Goal: Information Seeking & Learning: Learn about a topic

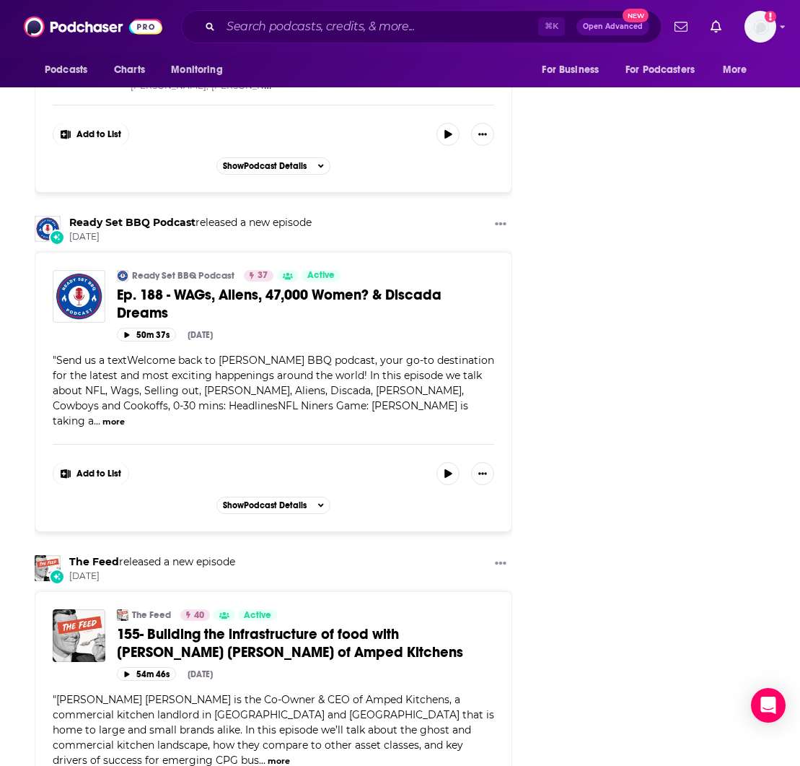
scroll to position [2626, 0]
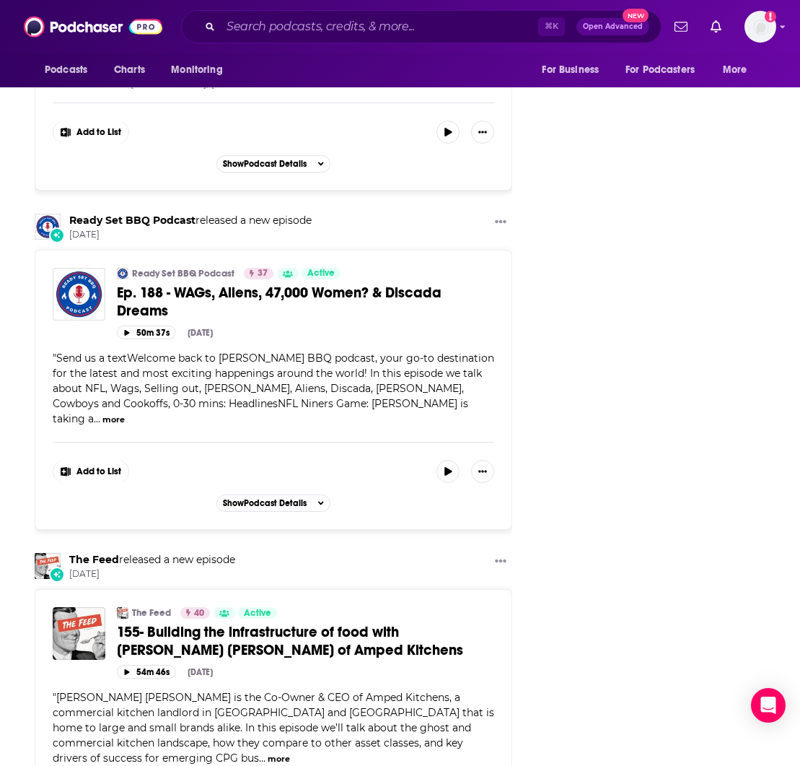
click at [87, 607] on img "155- Building the infrastructure of food with Mott Smith of Amped Kitchens" at bounding box center [79, 633] width 53 height 53
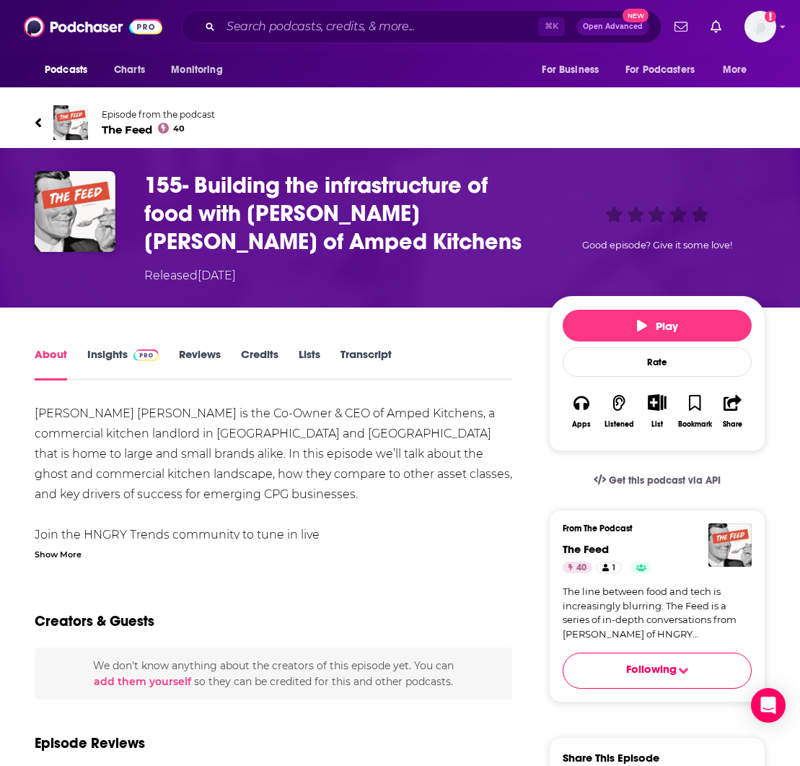
click at [123, 351] on link "Insights" at bounding box center [122, 363] width 71 height 33
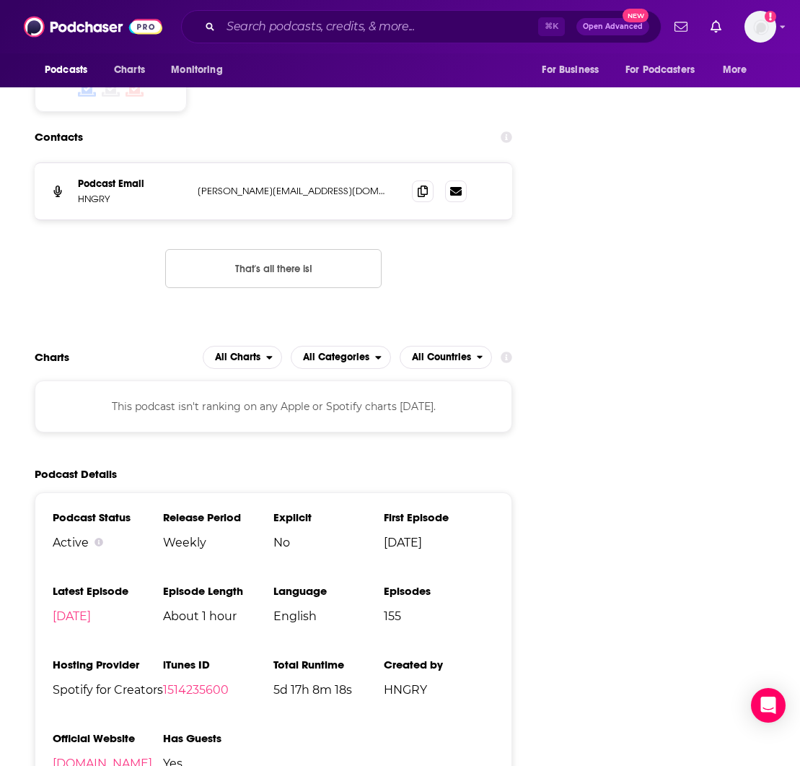
scroll to position [1534, 0]
click at [457, 190] on icon at bounding box center [456, 191] width 12 height 9
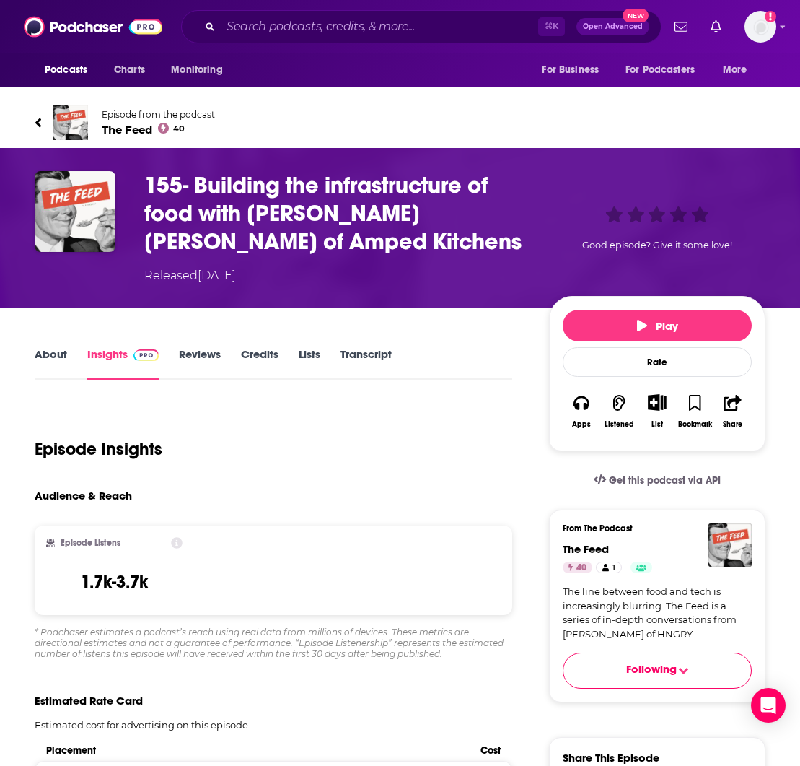
scroll to position [0, 0]
click at [64, 69] on span "Podcasts" at bounding box center [66, 70] width 43 height 20
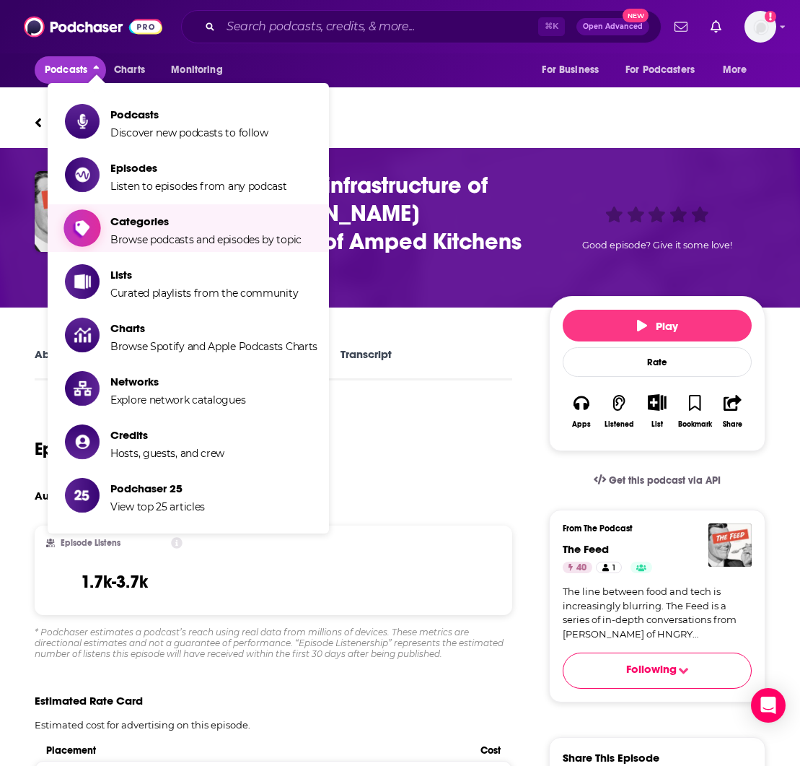
click at [167, 237] on span "Browse podcasts and episodes by topic" at bounding box center [205, 239] width 191 height 13
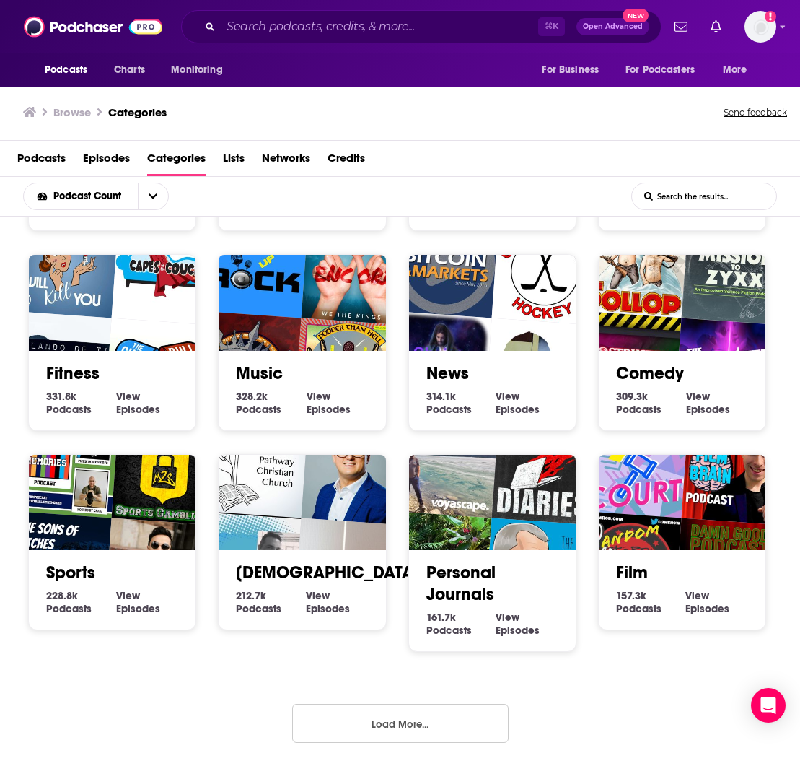
scroll to position [1, 0]
click at [395, 724] on button "Load More..." at bounding box center [400, 723] width 217 height 39
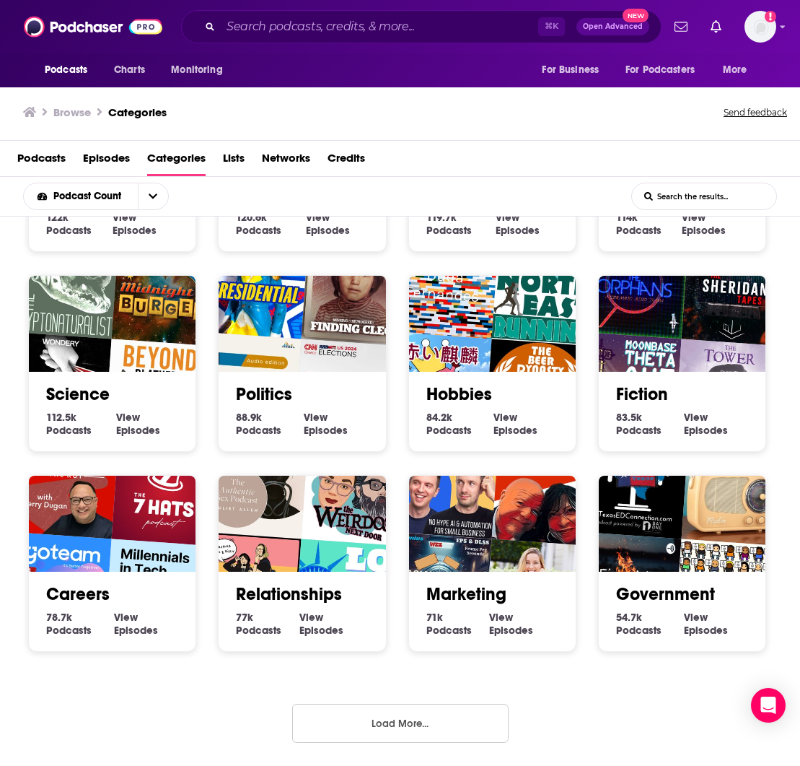
scroll to position [1179, 0]
click at [377, 718] on button "Load More..." at bounding box center [400, 723] width 217 height 39
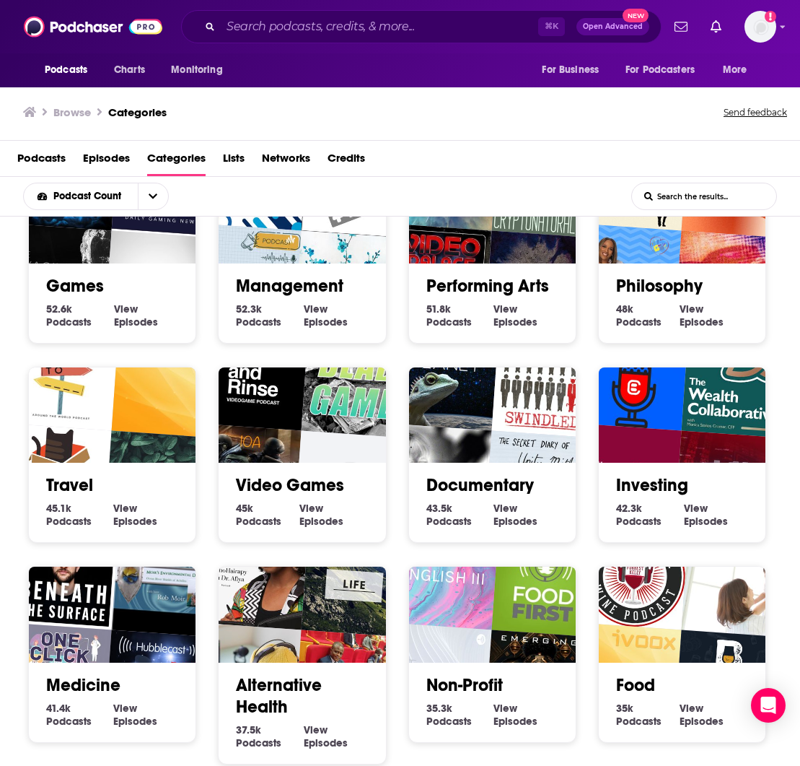
scroll to position [1688, 0]
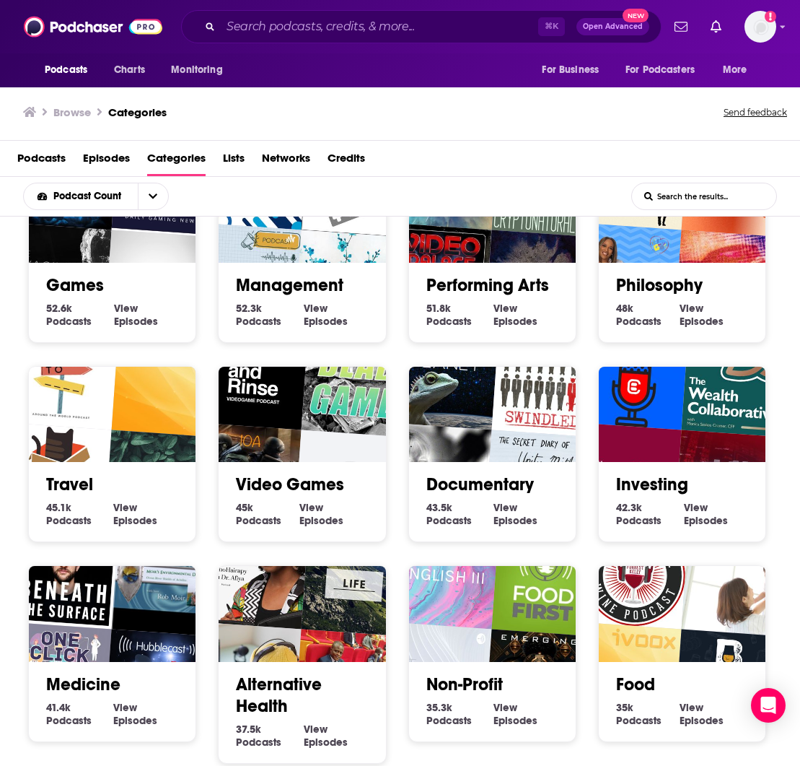
click at [683, 710] on span "View" at bounding box center [692, 707] width 24 height 13
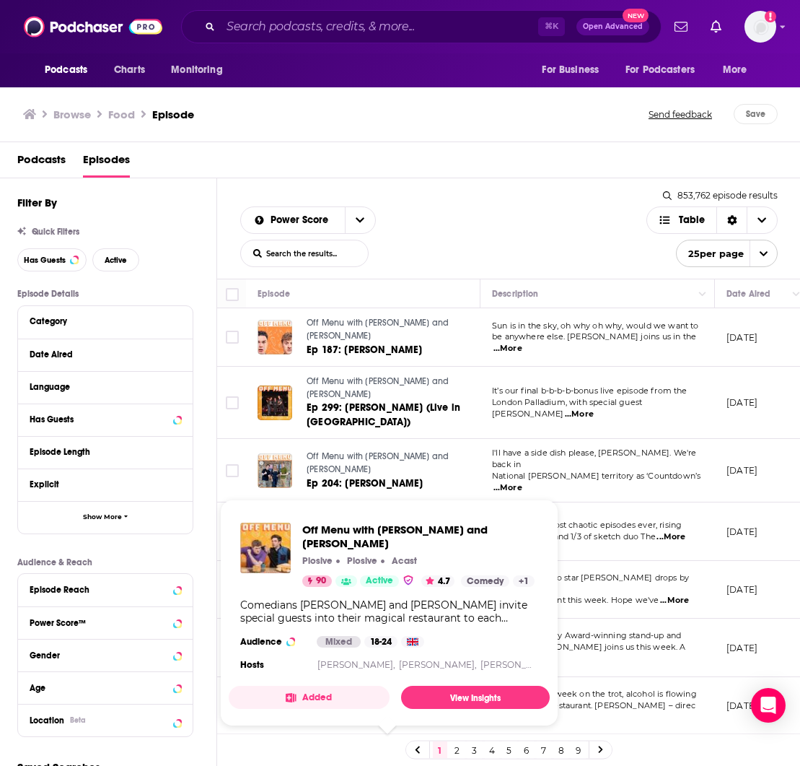
click at [460, 749] on link "2" at bounding box center [457, 749] width 14 height 17
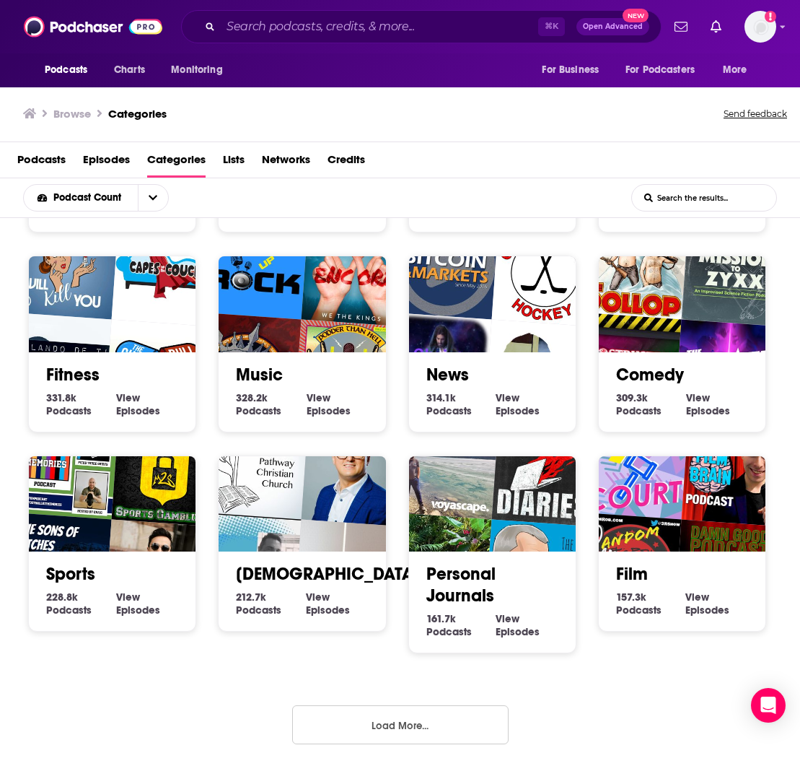
scroll to position [380, 0]
click at [393, 727] on button "Load More..." at bounding box center [400, 724] width 217 height 39
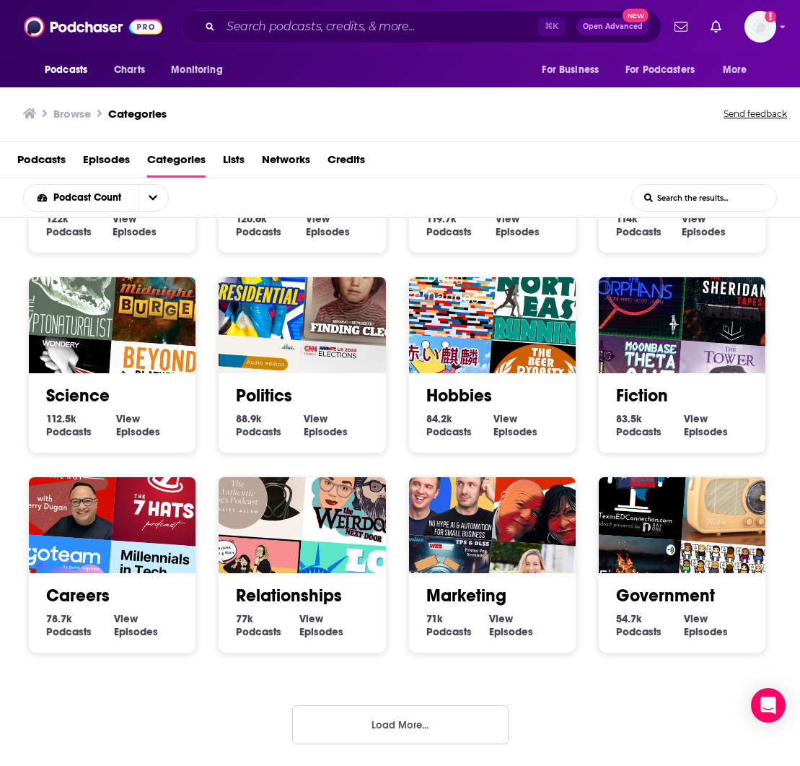
scroll to position [1179, 0]
click at [395, 723] on button "Load More..." at bounding box center [400, 724] width 217 height 39
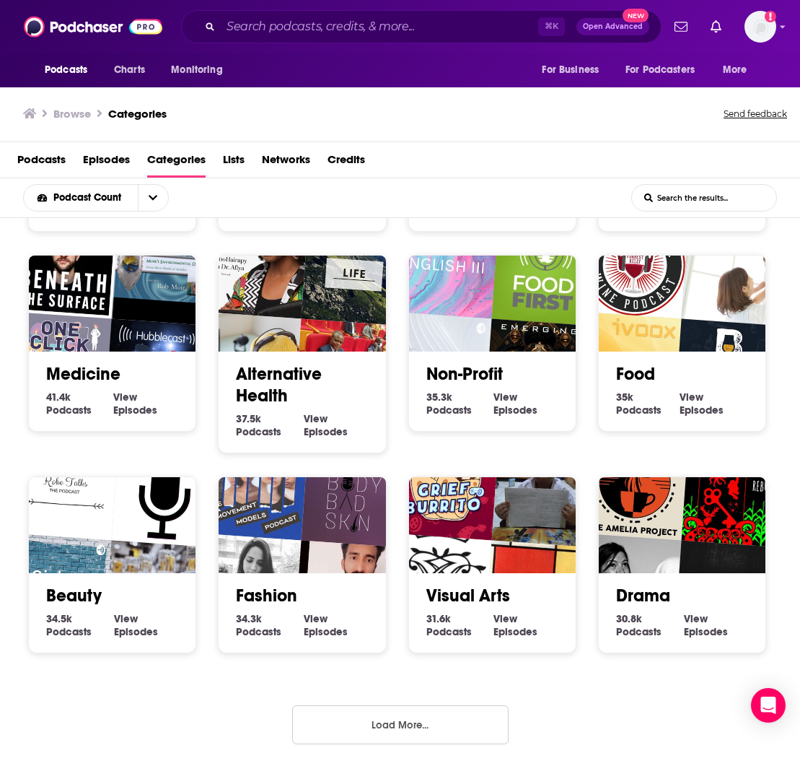
scroll to position [2000, 0]
click at [644, 294] on img "The Best 5 Minute Wine Podcast" at bounding box center [635, 264] width 107 height 107
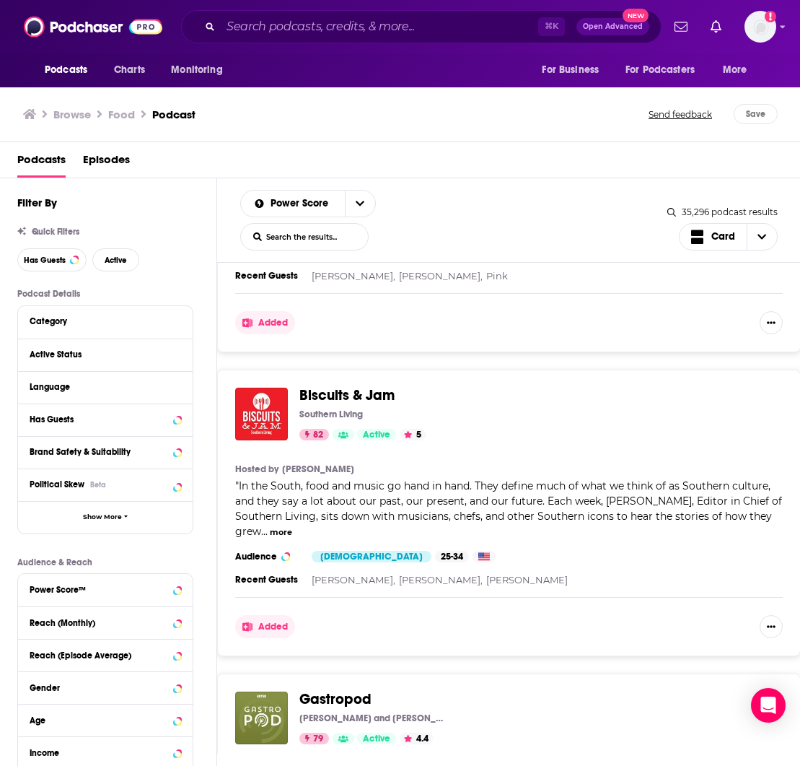
scroll to position [808, 0]
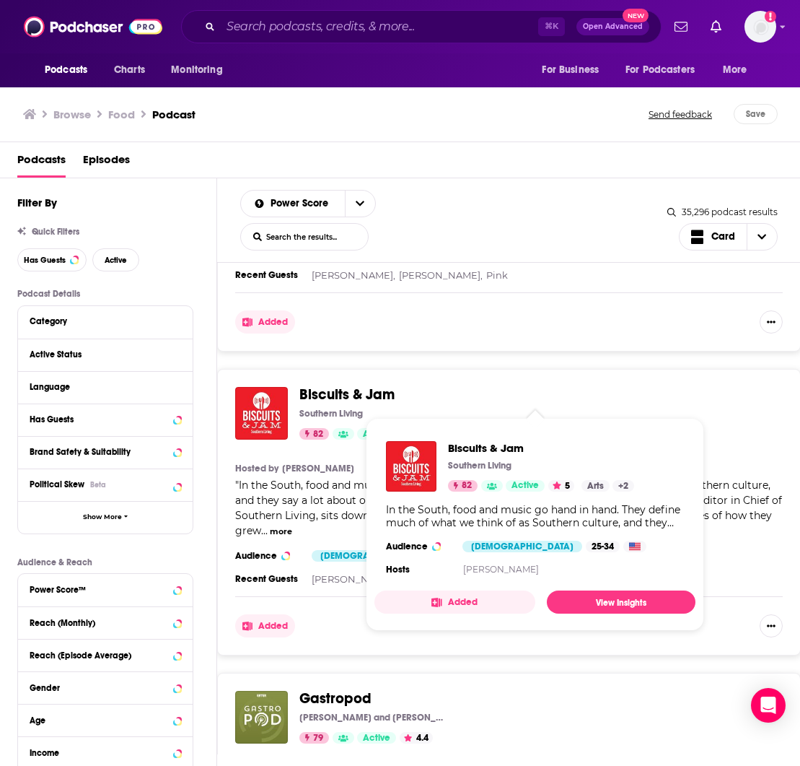
click at [345, 389] on span "Biscuits & Jam" at bounding box center [347, 394] width 95 height 18
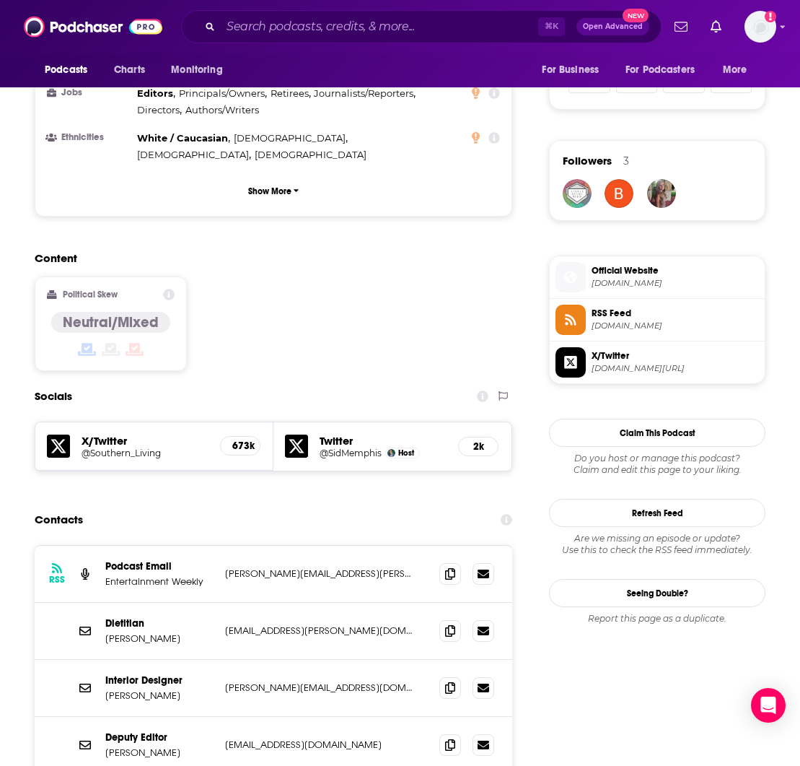
scroll to position [971, 0]
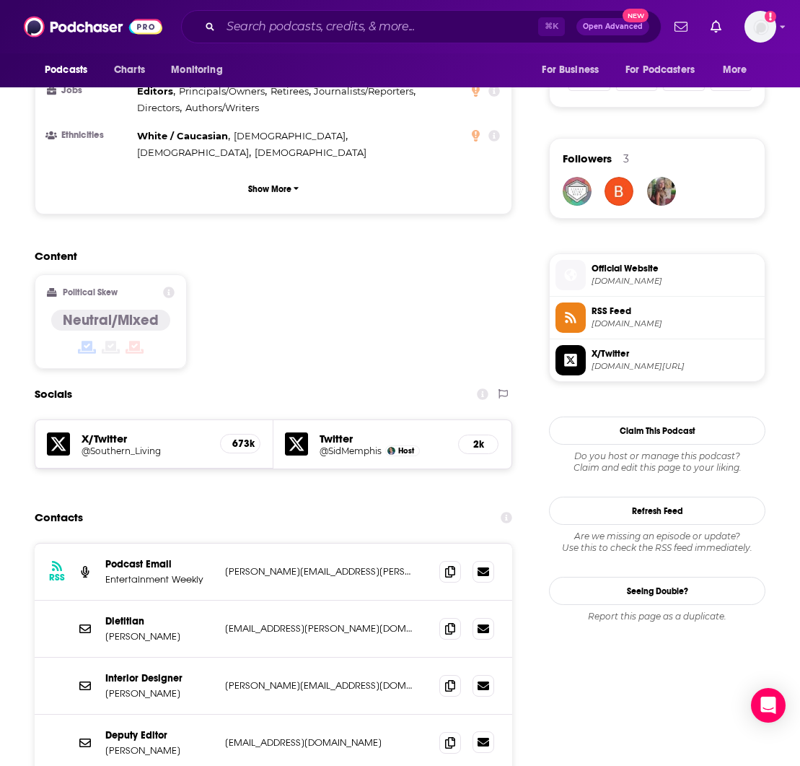
click at [481, 738] on icon at bounding box center [484, 742] width 12 height 9
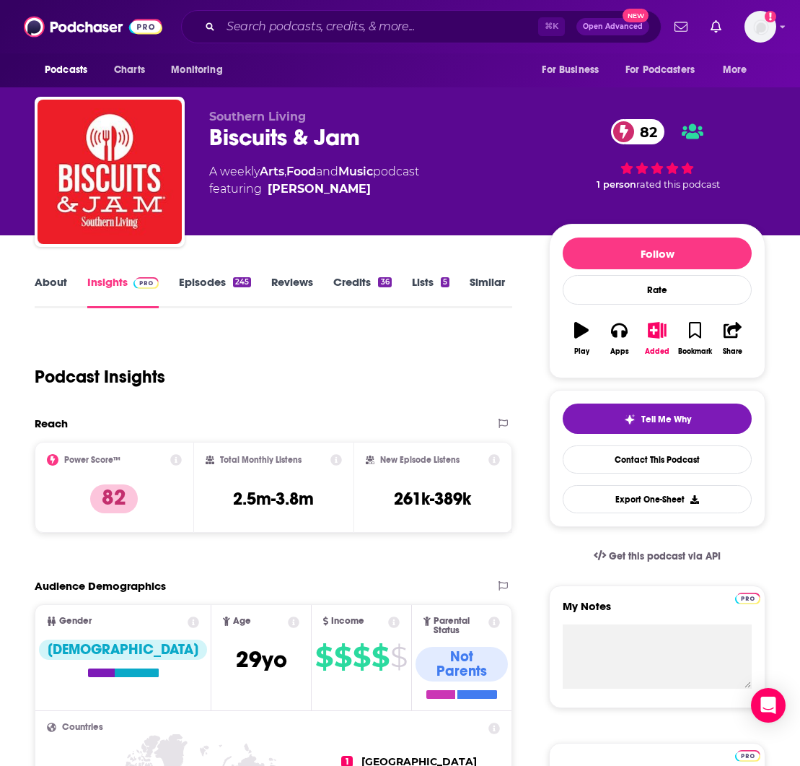
scroll to position [0, 0]
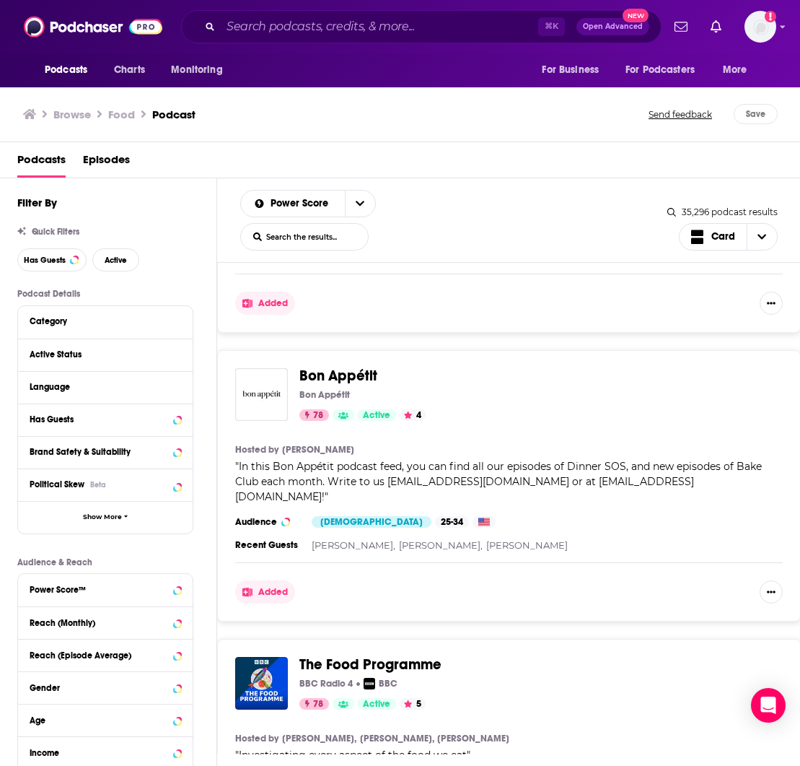
scroll to position [1711, 0]
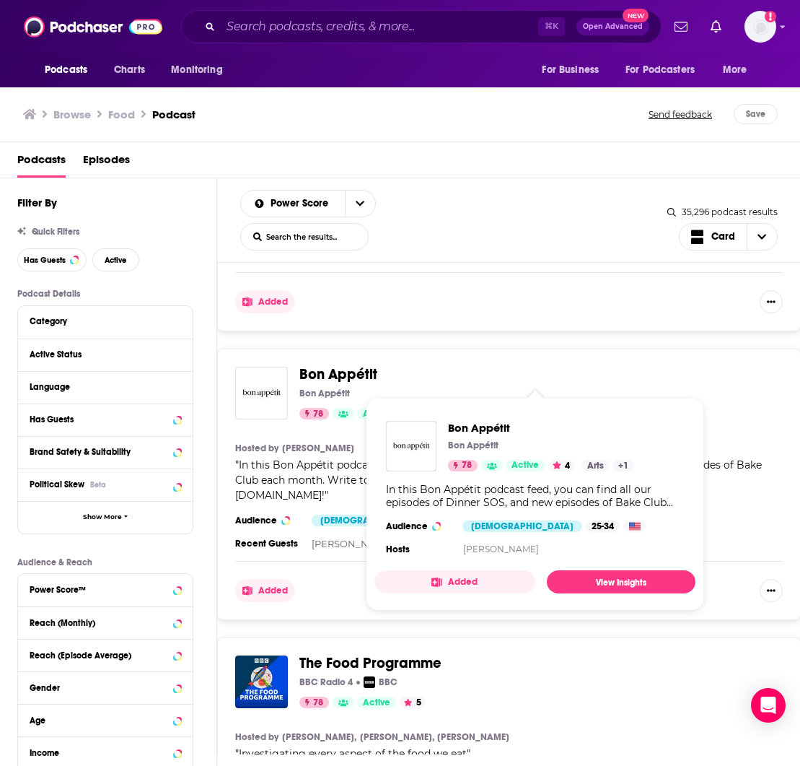
click at [314, 375] on span "Bon Appétit" at bounding box center [339, 374] width 78 height 18
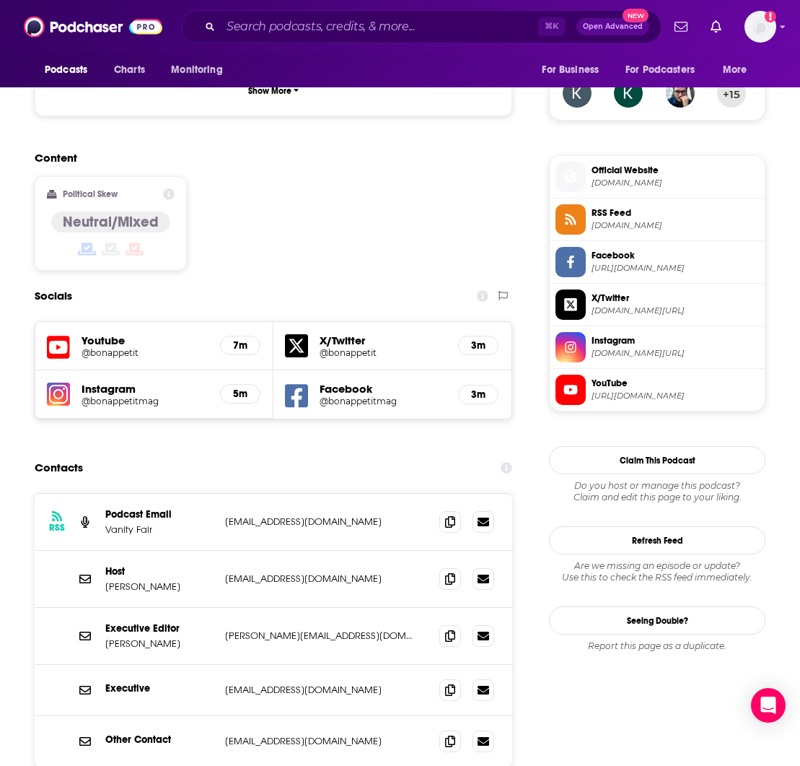
scroll to position [1072, 0]
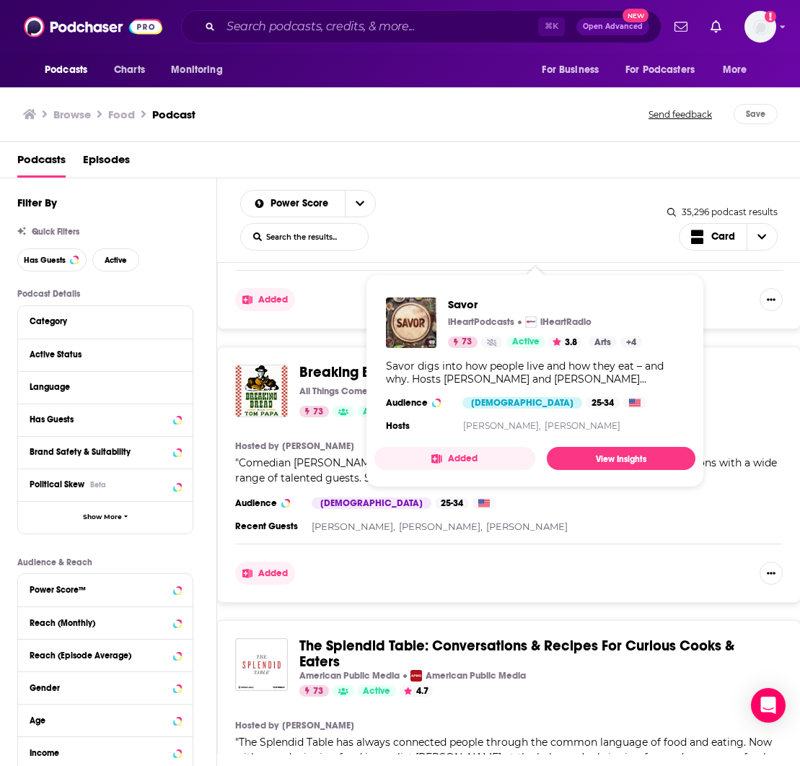
scroll to position [4519, 0]
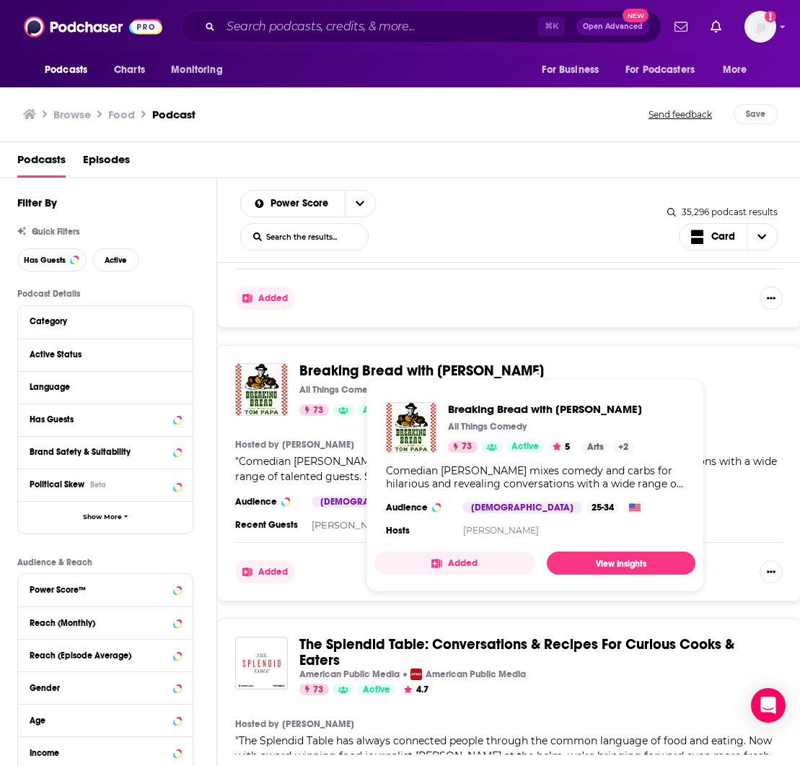
click at [344, 362] on span "Breaking Bread with [PERSON_NAME]" at bounding box center [422, 371] width 245 height 18
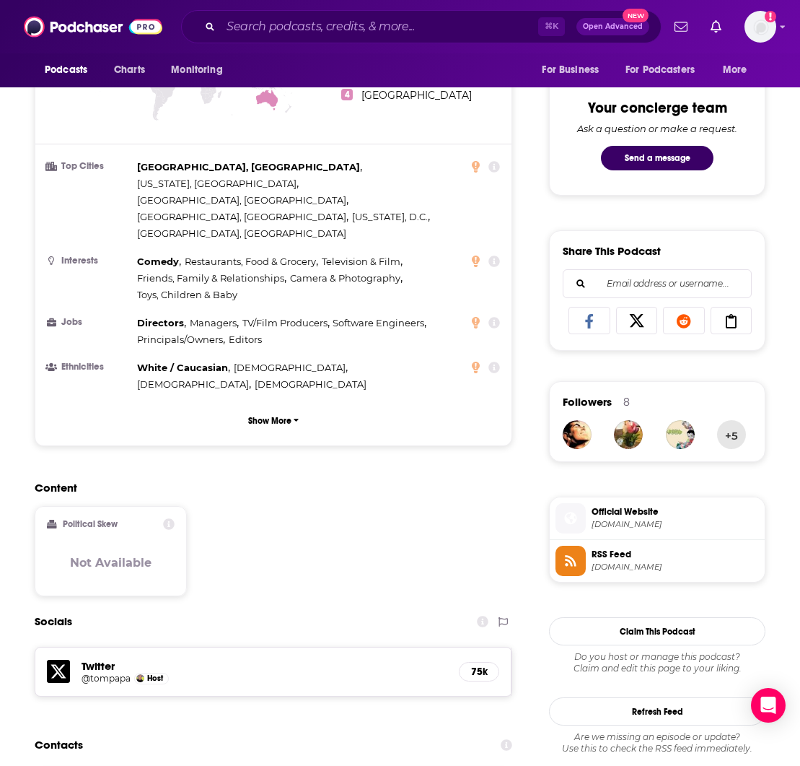
scroll to position [764, 0]
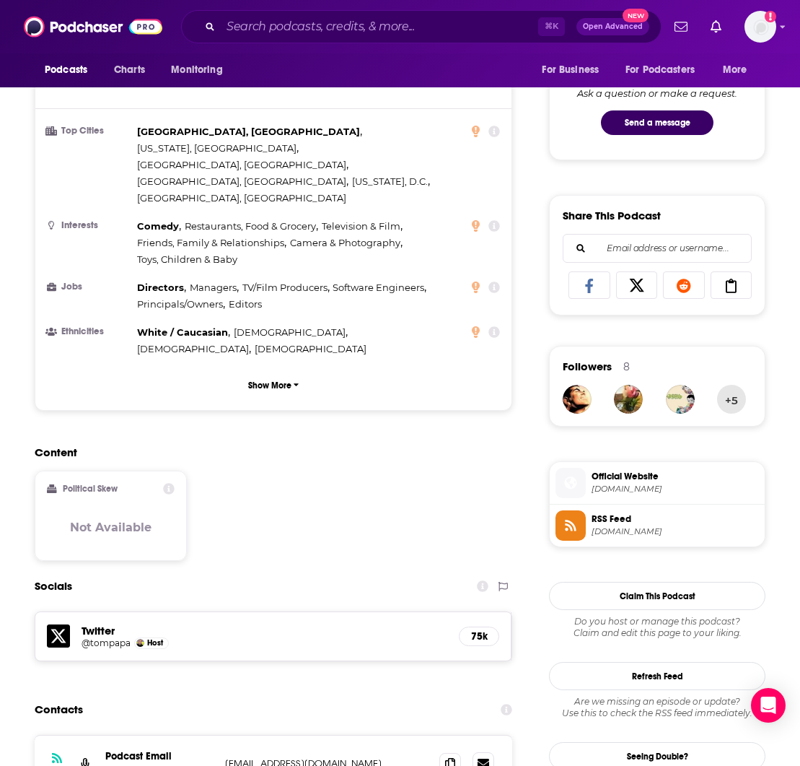
click at [484, 759] on icon at bounding box center [484, 763] width 12 height 9
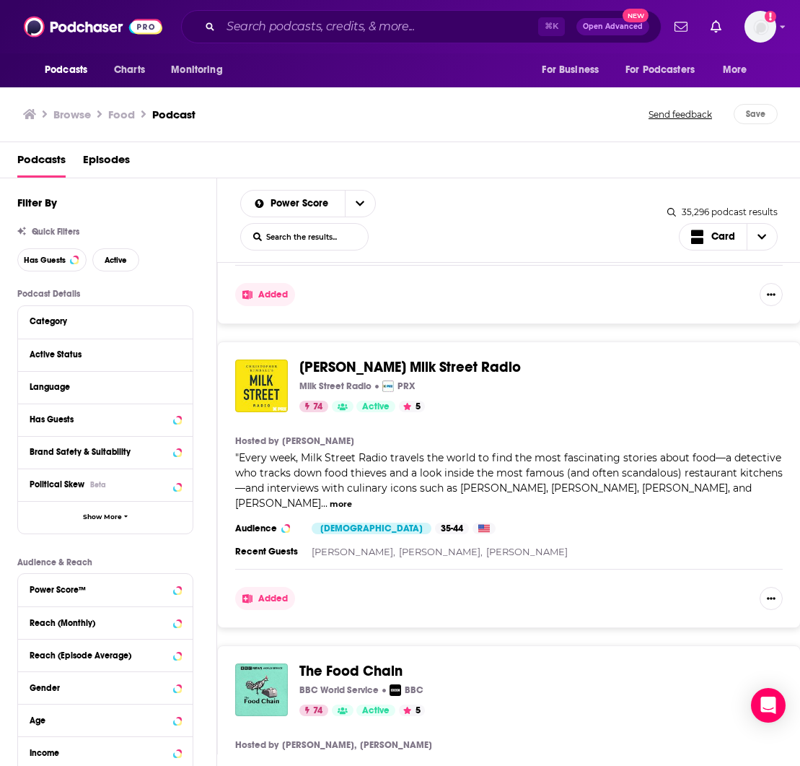
scroll to position [3652, 0]
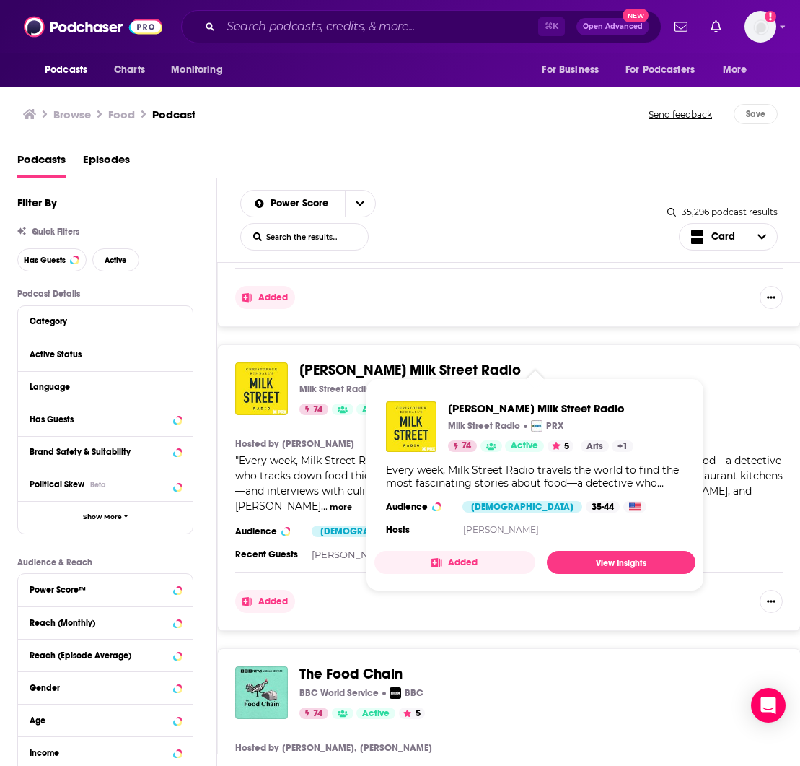
click at [478, 361] on span "[PERSON_NAME] Milk Street Radio" at bounding box center [411, 370] width 222 height 18
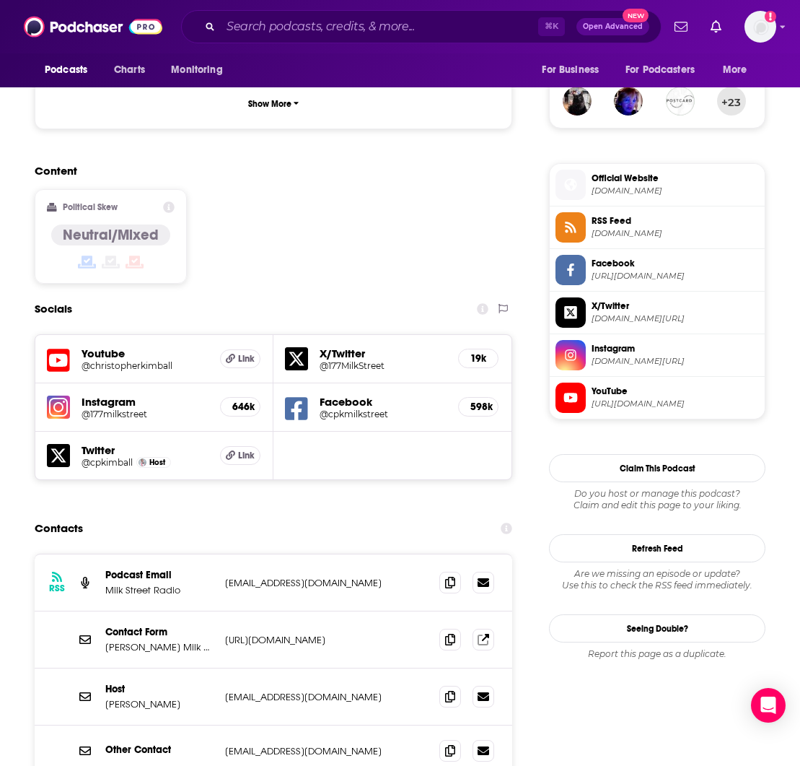
scroll to position [1062, 1]
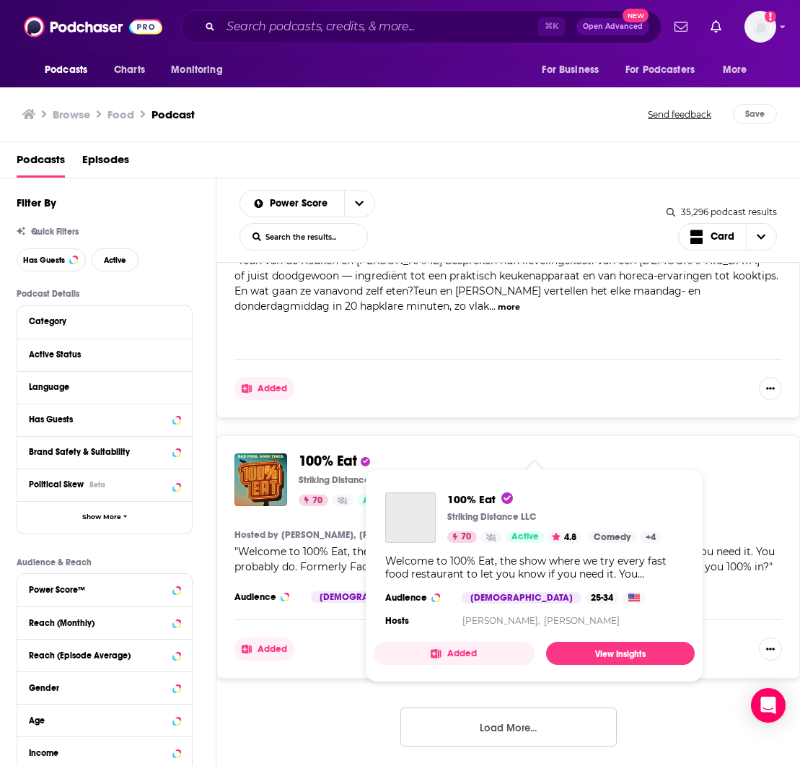
scroll to position [0, 1]
click at [492, 712] on button "Load More..." at bounding box center [509, 726] width 217 height 39
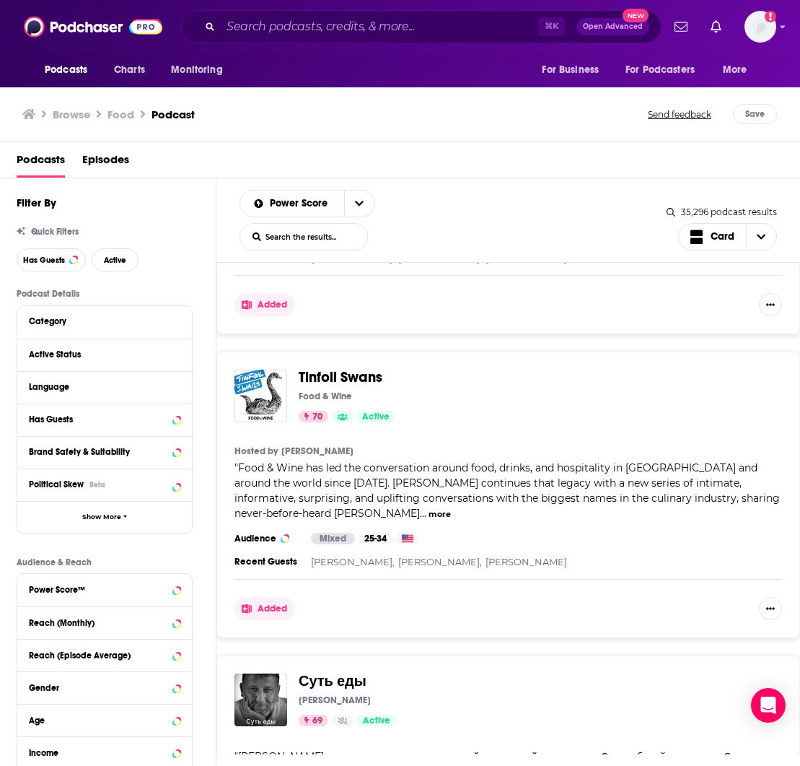
scroll to position [7885, 0]
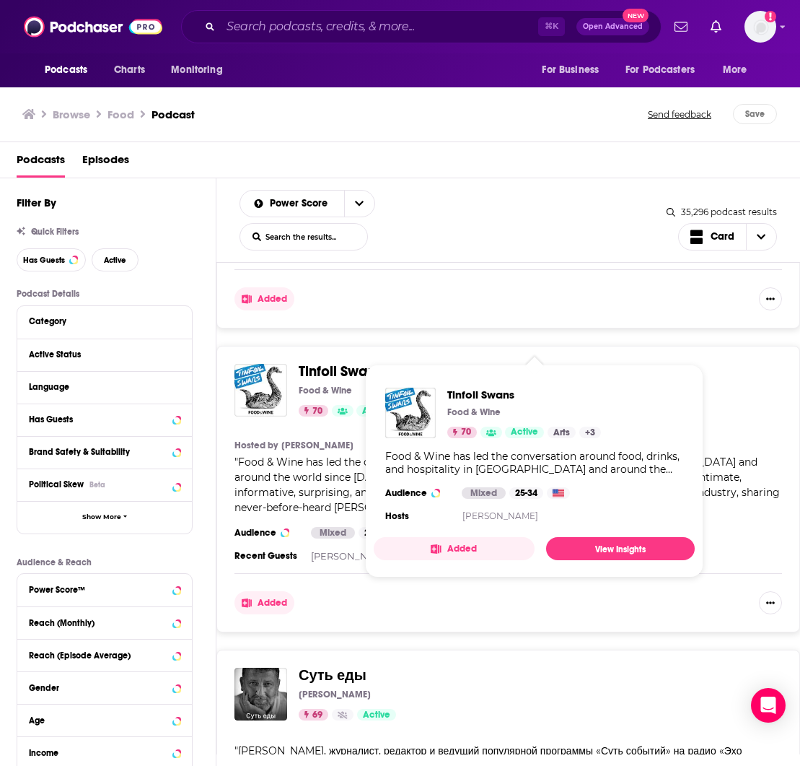
click at [324, 362] on span "Tinfoil Swans" at bounding box center [341, 371] width 84 height 18
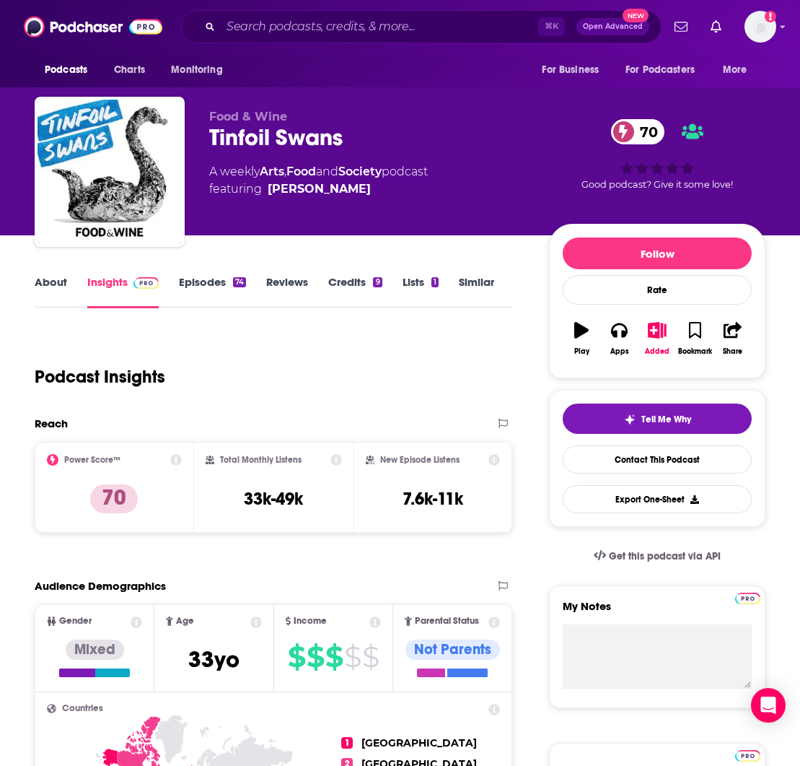
click at [214, 279] on link "Episodes 74" at bounding box center [212, 291] width 67 height 33
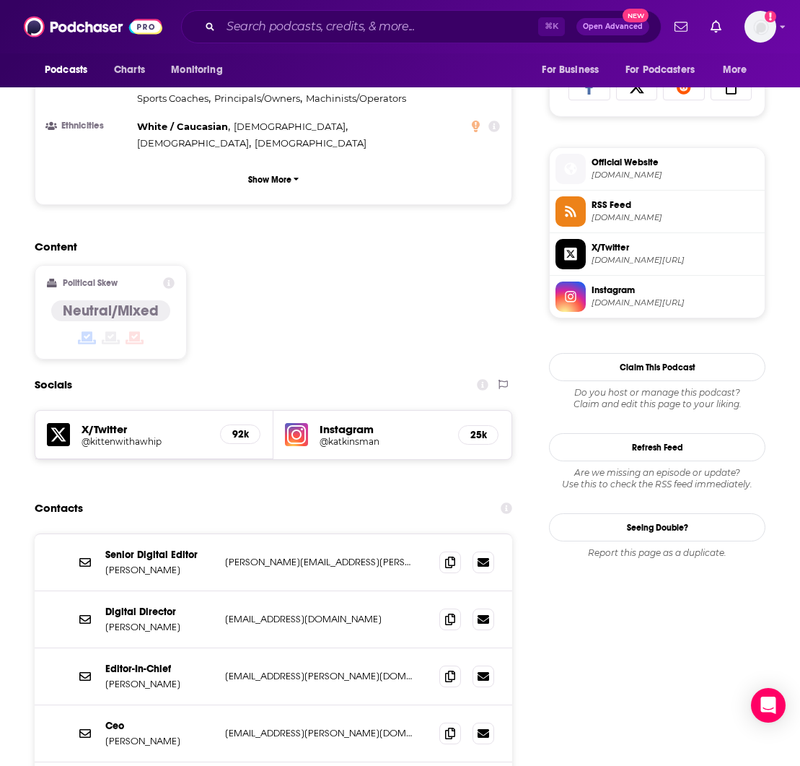
scroll to position [982, 0]
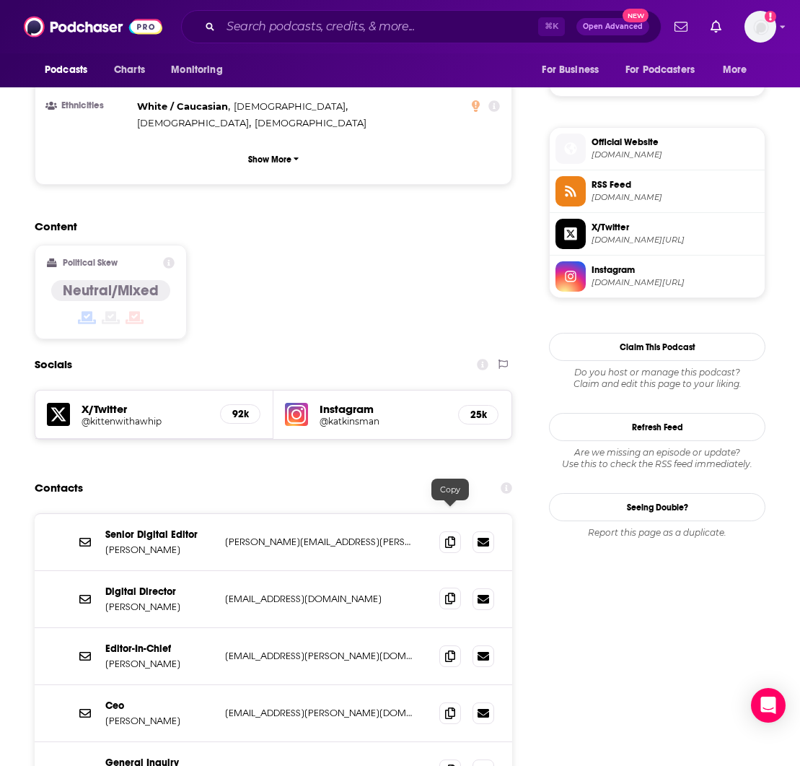
click at [450, 593] on icon at bounding box center [450, 599] width 10 height 12
click at [485, 644] on link at bounding box center [484, 655] width 22 height 22
click at [450, 707] on icon at bounding box center [450, 713] width 10 height 12
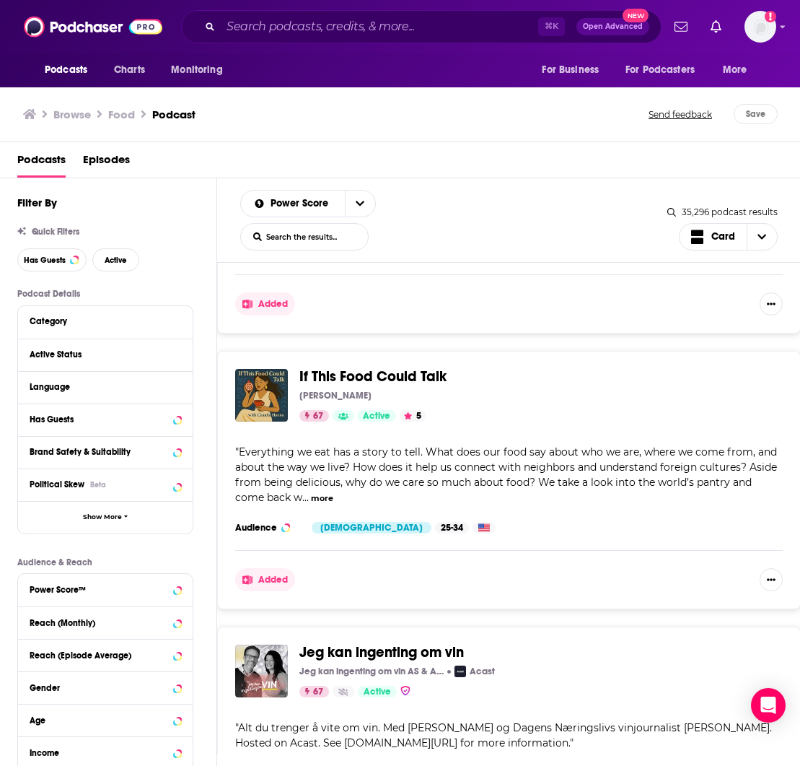
scroll to position [10926, 0]
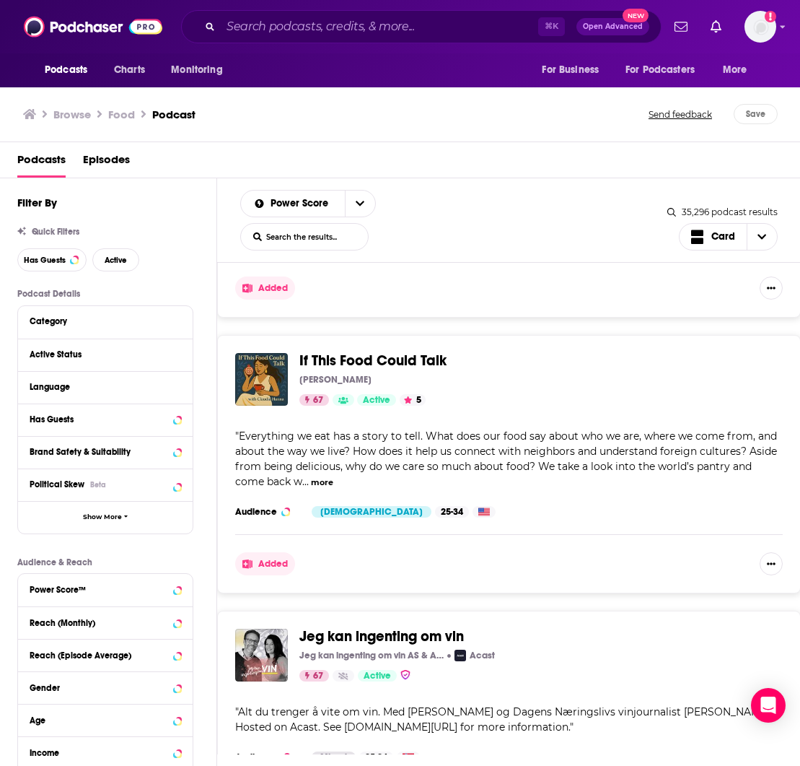
click at [361, 351] on span "If This Food Could Talk" at bounding box center [373, 360] width 147 height 18
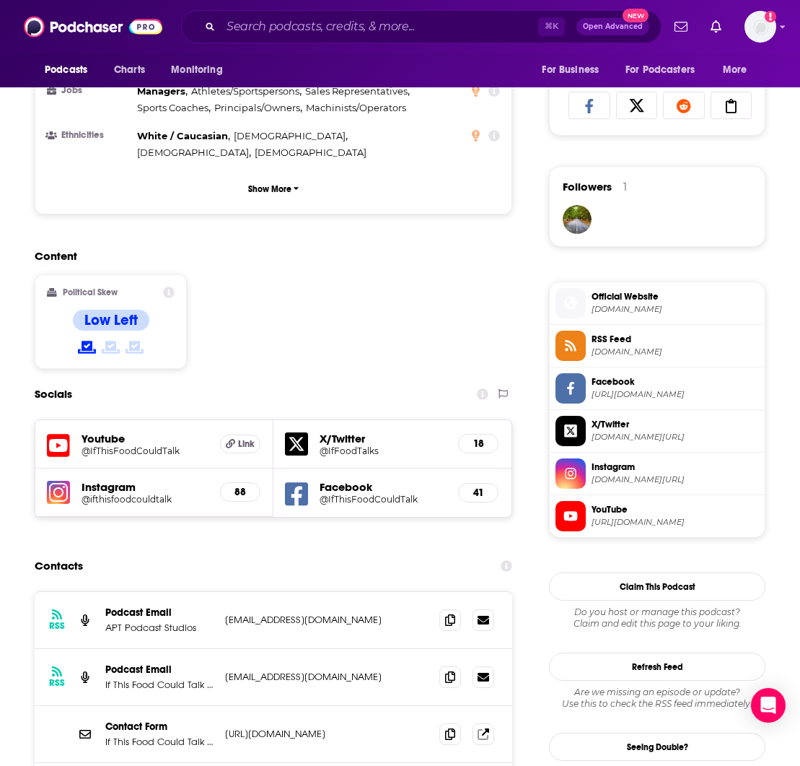
scroll to position [945, 0]
